Goal: Transaction & Acquisition: Purchase product/service

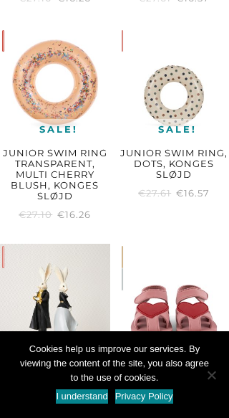
scroll to position [1285, 0]
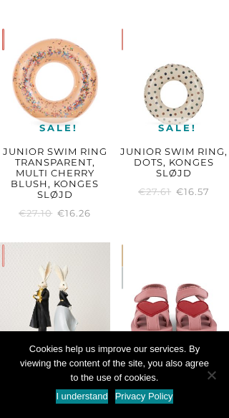
click at [214, 360] on span "Cookie Notice" at bounding box center [211, 375] width 14 height 14
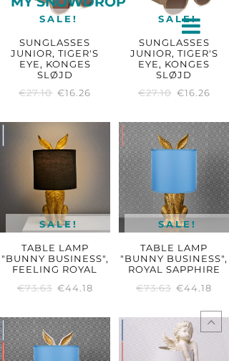
scroll to position [2785, 0]
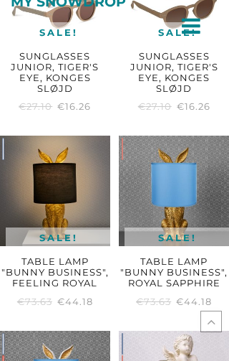
click at [70, 252] on h2 "Table Lamp "Bunny Business", Feeling Royal" at bounding box center [55, 273] width 110 height 42
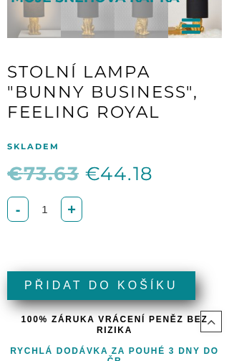
scroll to position [329, 0]
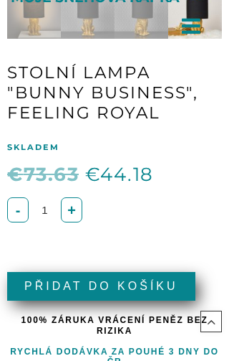
click at [153, 287] on button "Přidat do košíku" at bounding box center [101, 286] width 189 height 29
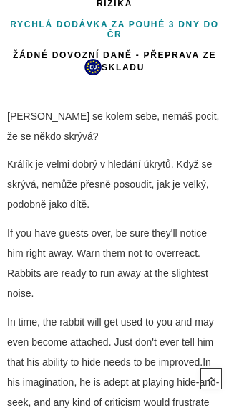
scroll to position [675, 0]
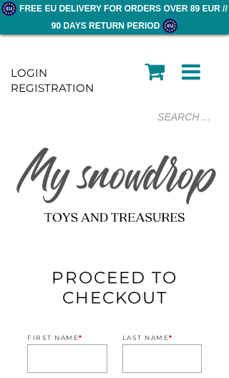
click at [52, 89] on link "Login Registration" at bounding box center [52, 80] width 83 height 29
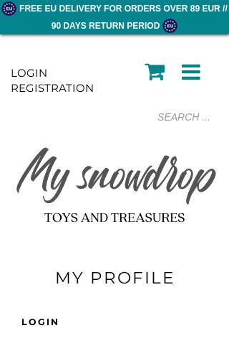
click at [92, 89] on div "Login Registration" at bounding box center [64, 81] width 106 height 30
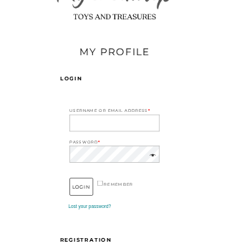
scroll to position [202, 0]
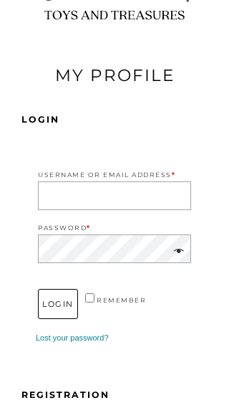
click at [150, 199] on input "Username or Email Address *" at bounding box center [114, 195] width 153 height 29
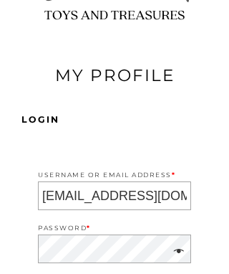
type input "pavlih@seznam.cz"
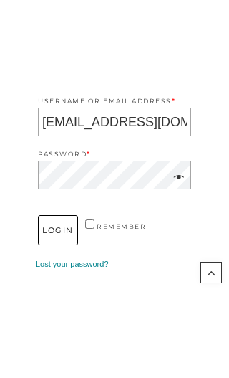
scroll to position [358, 0]
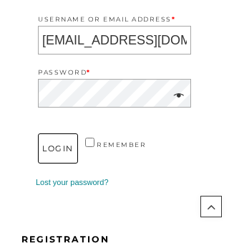
click at [94, 141] on input "remember" at bounding box center [89, 142] width 9 height 9
checkbox input "true"
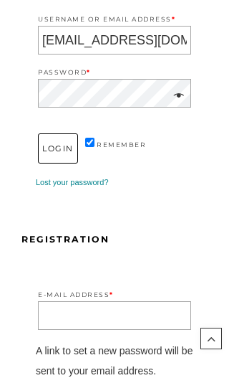
click at [140, 311] on input "E-mail address *" at bounding box center [114, 315] width 153 height 29
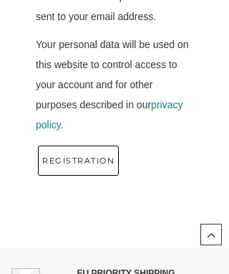
scroll to position [713, 0]
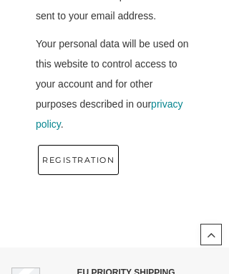
type input "pavlih@seznam.cz"
click at [97, 162] on button "registration" at bounding box center [78, 160] width 81 height 30
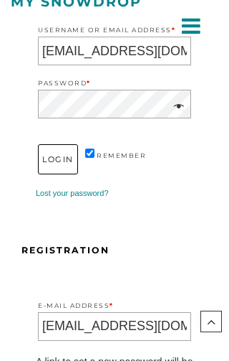
scroll to position [330, 0]
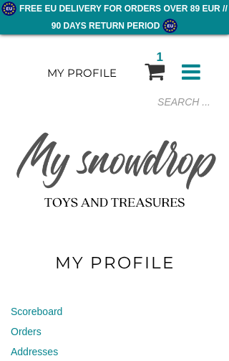
click at [162, 69] on icon at bounding box center [155, 71] width 20 height 22
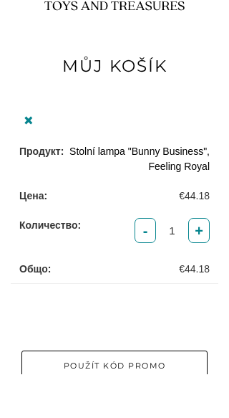
scroll to position [153, 0]
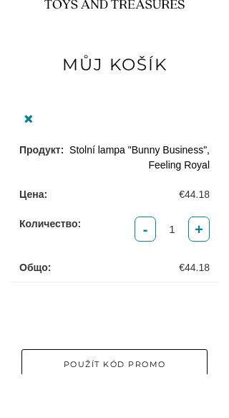
click at [36, 165] on link "×" at bounding box center [28, 163] width 19 height 19
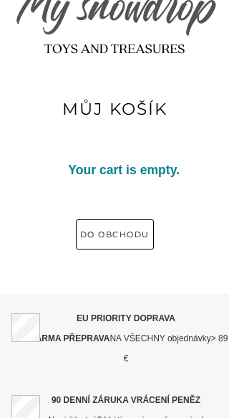
click at [140, 234] on link "Do obchodu" at bounding box center [115, 234] width 78 height 30
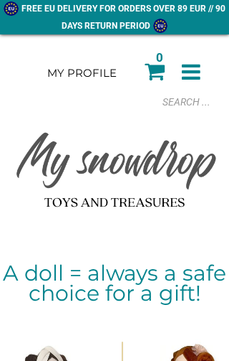
click at [191, 105] on div at bounding box center [115, 102] width 208 height 22
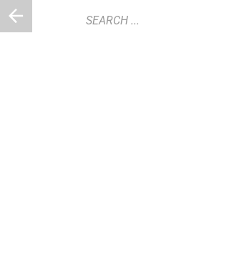
click at [140, 24] on input "Products search" at bounding box center [86, 20] width 108 height 32
type input "Bunny lamp"
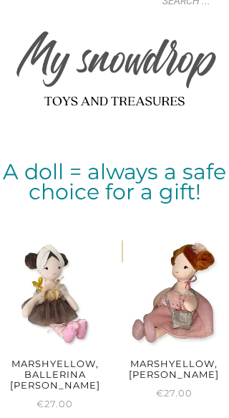
scroll to position [102, 0]
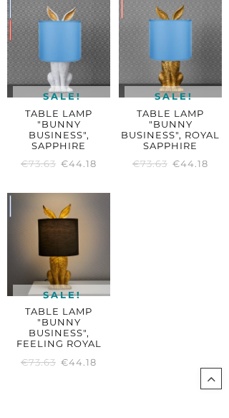
scroll to position [406, 0]
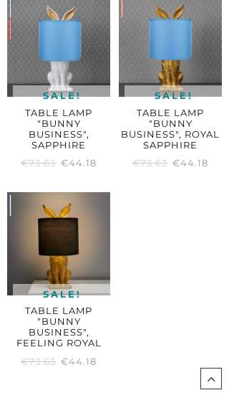
click at [65, 235] on img at bounding box center [58, 243] width 103 height 103
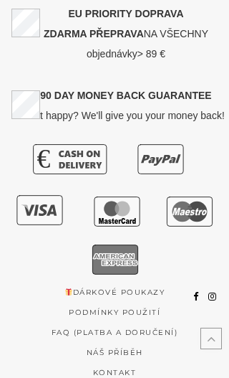
scroll to position [1887, 0]
